Goal: Task Accomplishment & Management: Use online tool/utility

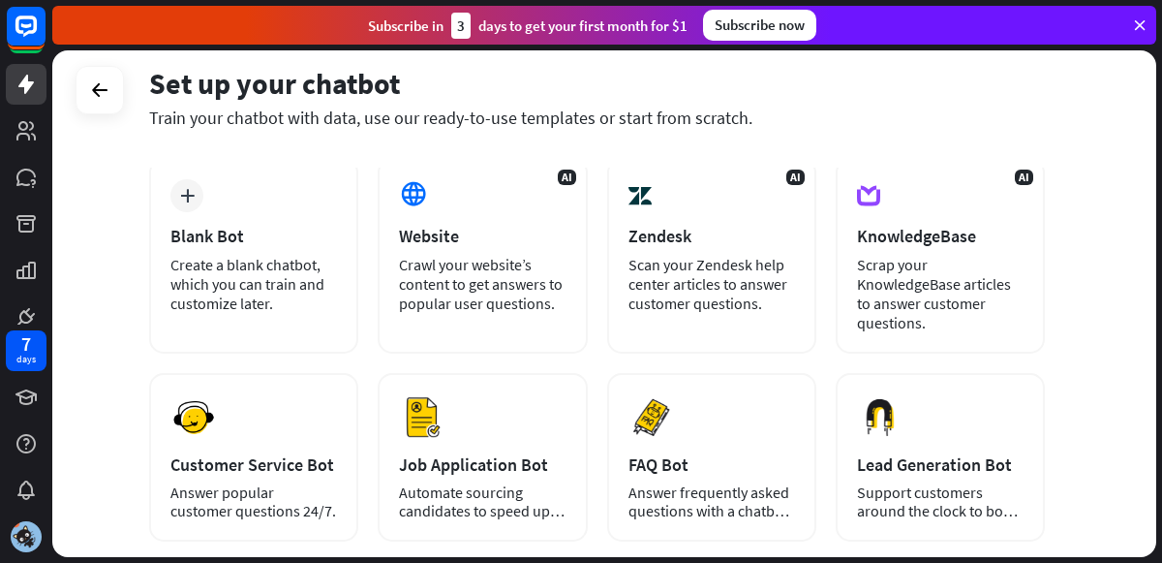
scroll to position [77, 0]
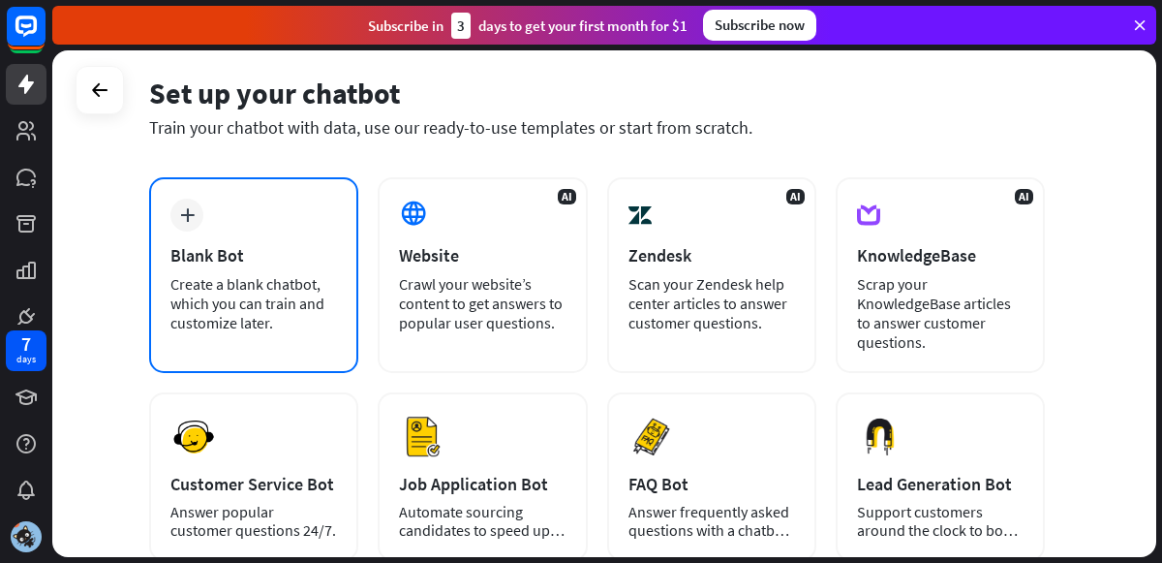
click at [254, 245] on div "Blank Bot" at bounding box center [253, 255] width 167 height 22
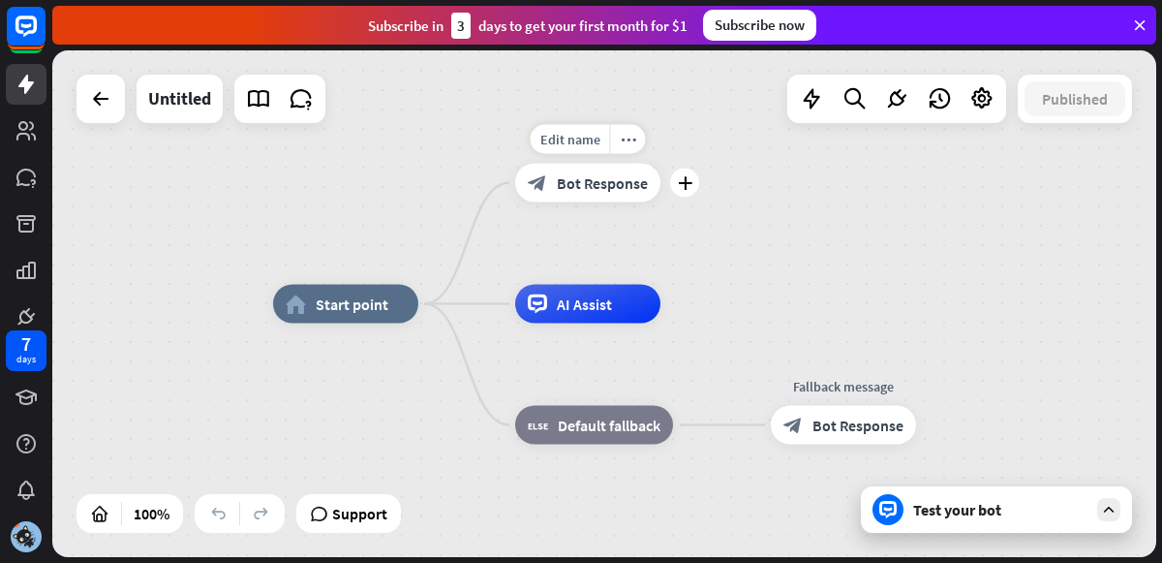
click at [583, 193] on div "block_bot_response Bot Response" at bounding box center [587, 183] width 145 height 39
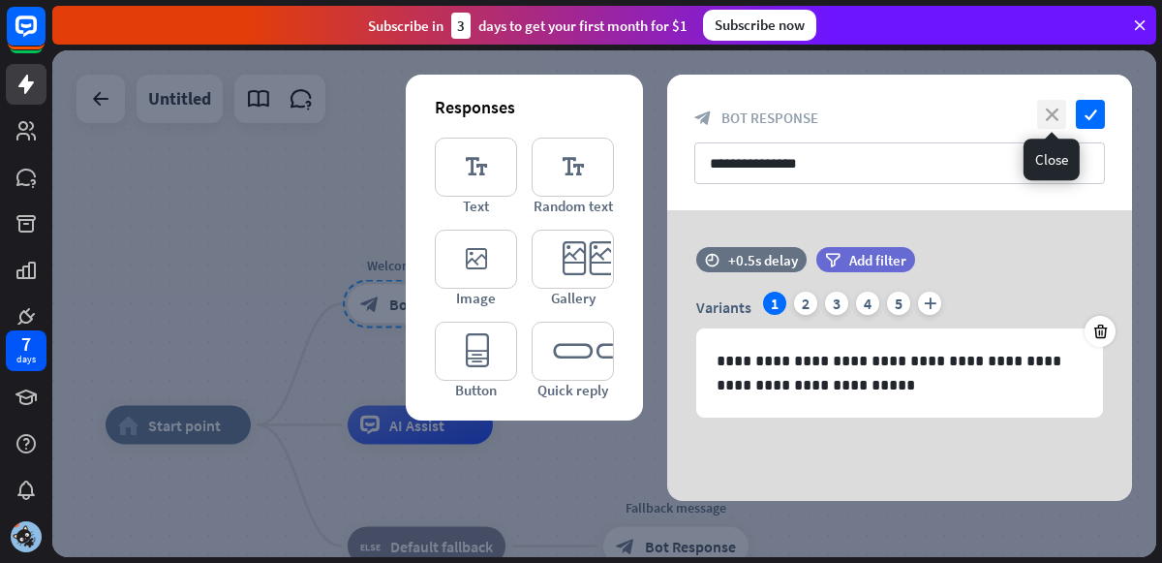
click at [1060, 109] on icon "close" at bounding box center [1051, 114] width 29 height 29
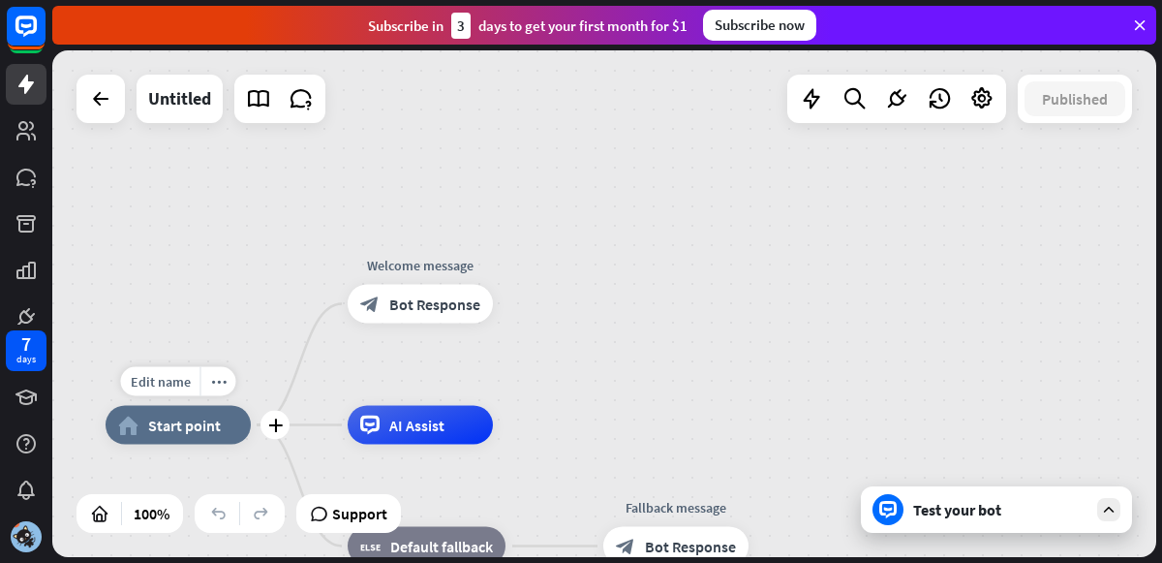
click at [197, 412] on div "home_2 Start point" at bounding box center [178, 425] width 145 height 39
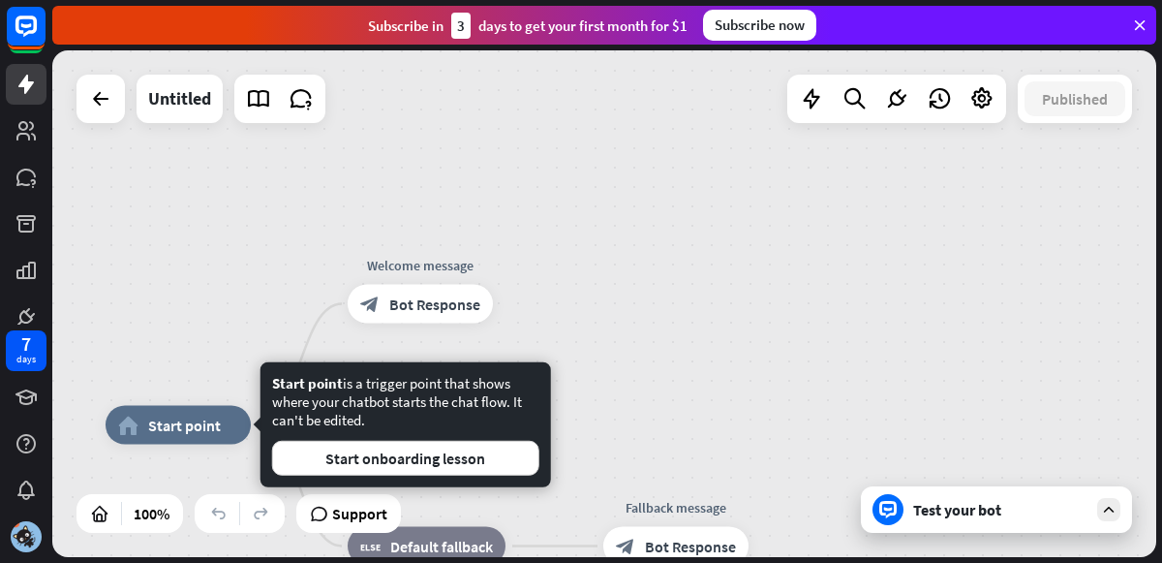
click at [675, 419] on div "home_2 Start point Welcome message block_bot_response Bot Response AI Assist bl…" at bounding box center [604, 303] width 1104 height 507
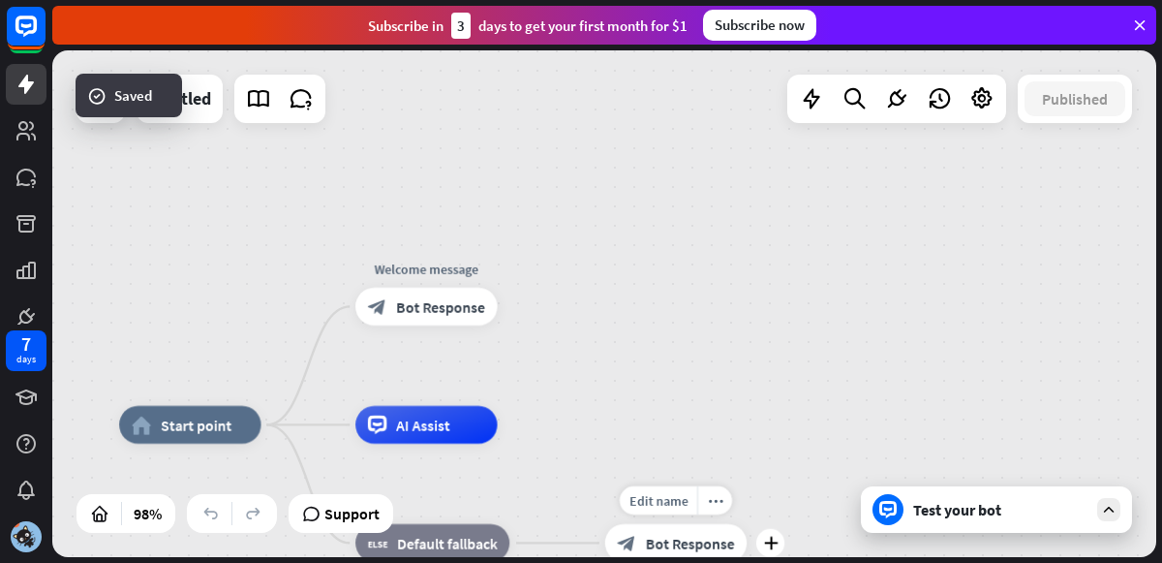
click at [690, 538] on span "Bot Response" at bounding box center [690, 543] width 89 height 19
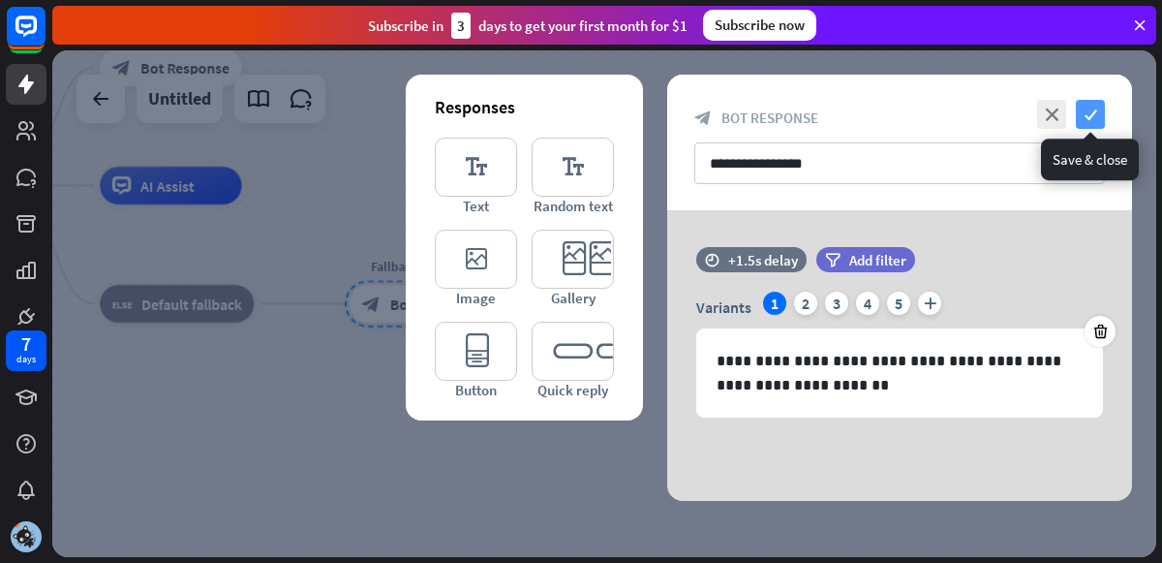
click at [1095, 115] on icon "check" at bounding box center [1090, 114] width 29 height 29
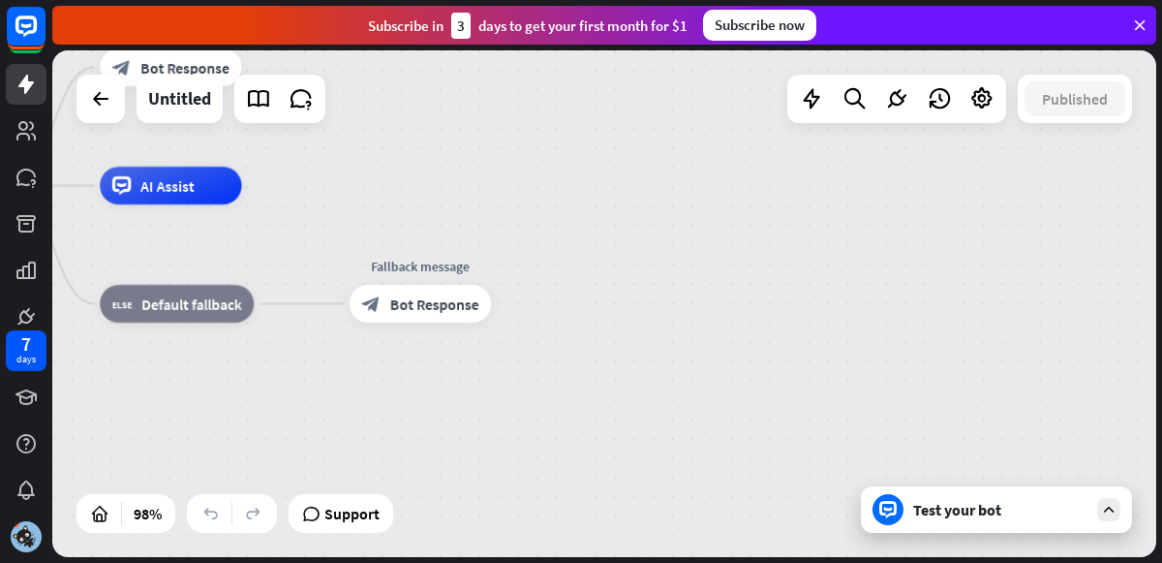
click at [964, 510] on div "Test your bot" at bounding box center [1000, 509] width 174 height 19
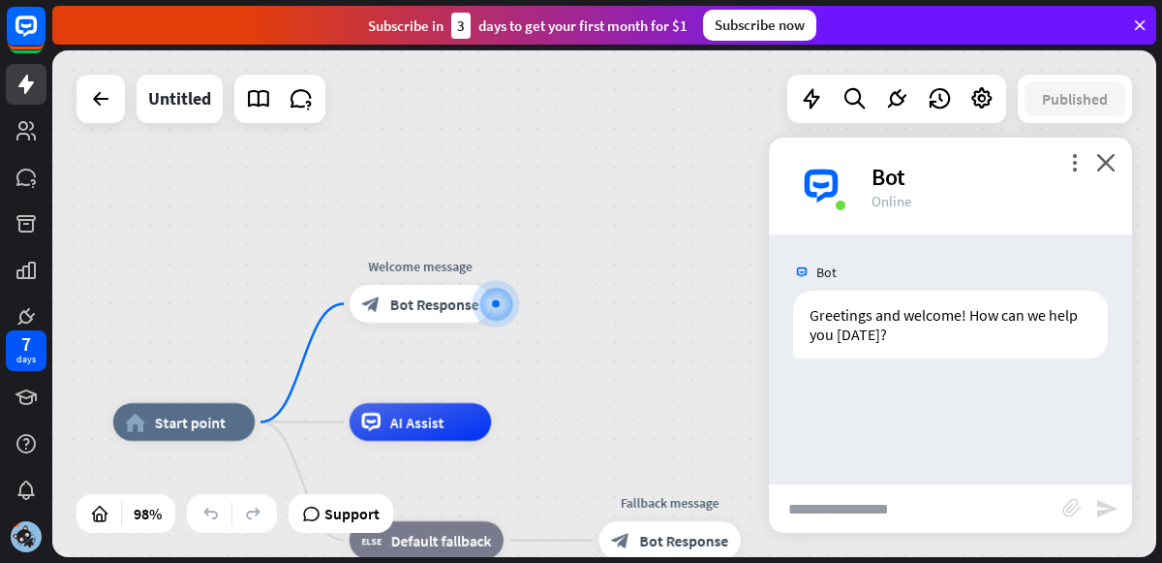
click at [939, 522] on input "text" at bounding box center [916, 508] width 294 height 48
paste input "**********"
type input "**********"
click at [1109, 510] on icon "send" at bounding box center [1107, 508] width 23 height 23
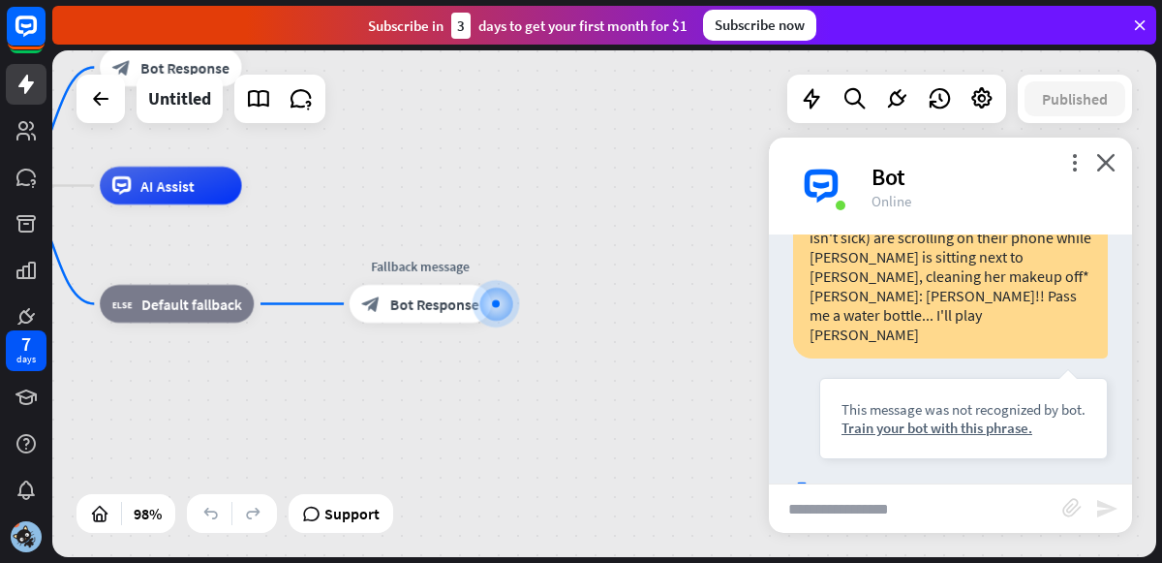
scroll to position [482, 0]
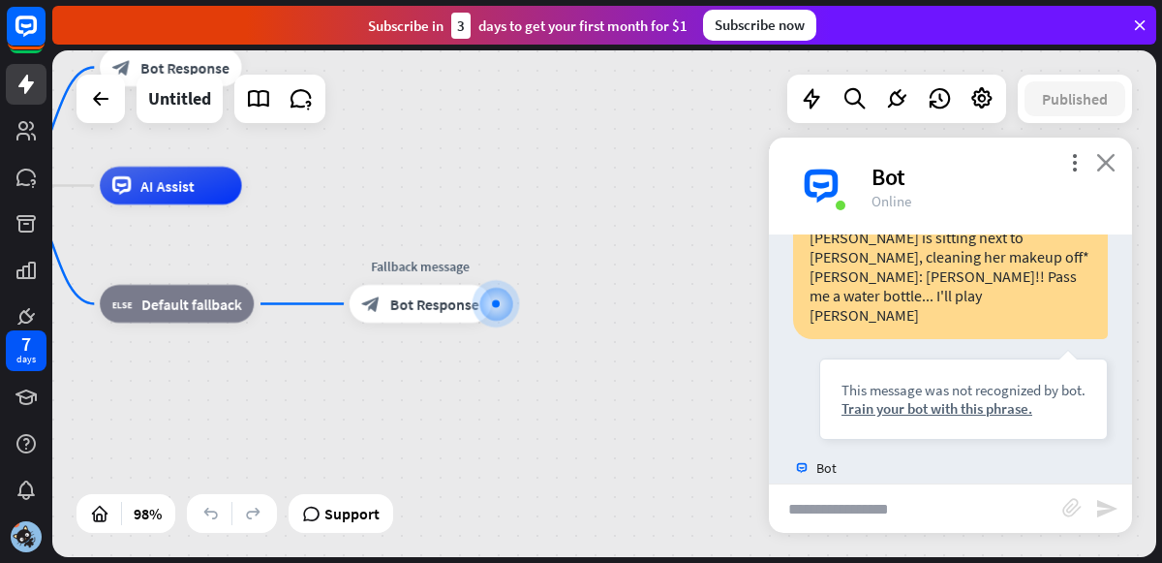
click at [1112, 170] on icon "close" at bounding box center [1106, 162] width 19 height 18
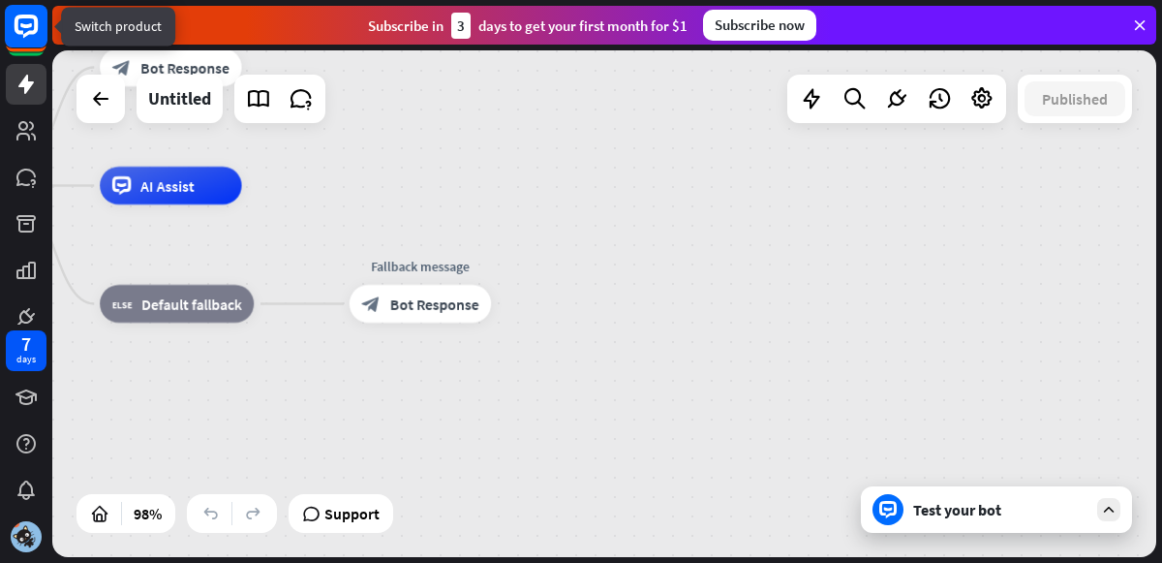
click at [16, 18] on icon at bounding box center [26, 26] width 23 height 23
